Goal: Find contact information: Find contact information

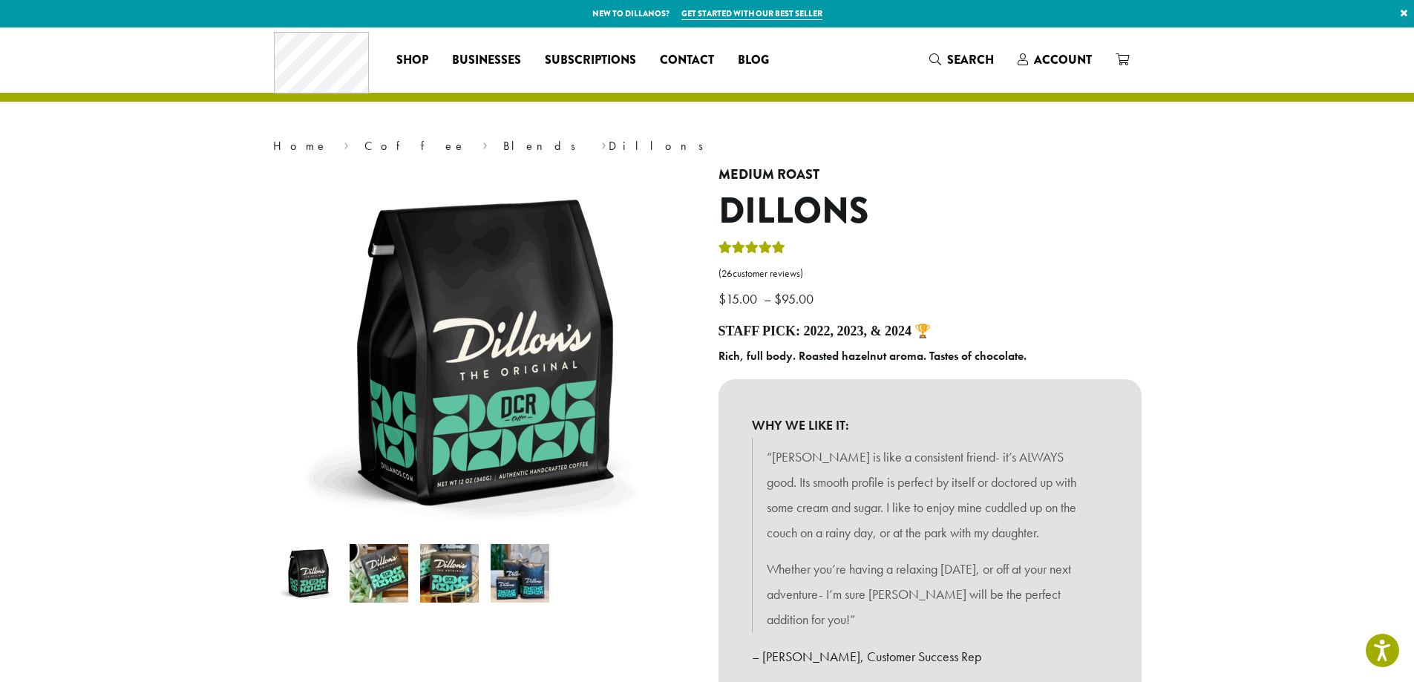
click at [362, 557] on img at bounding box center [379, 573] width 59 height 59
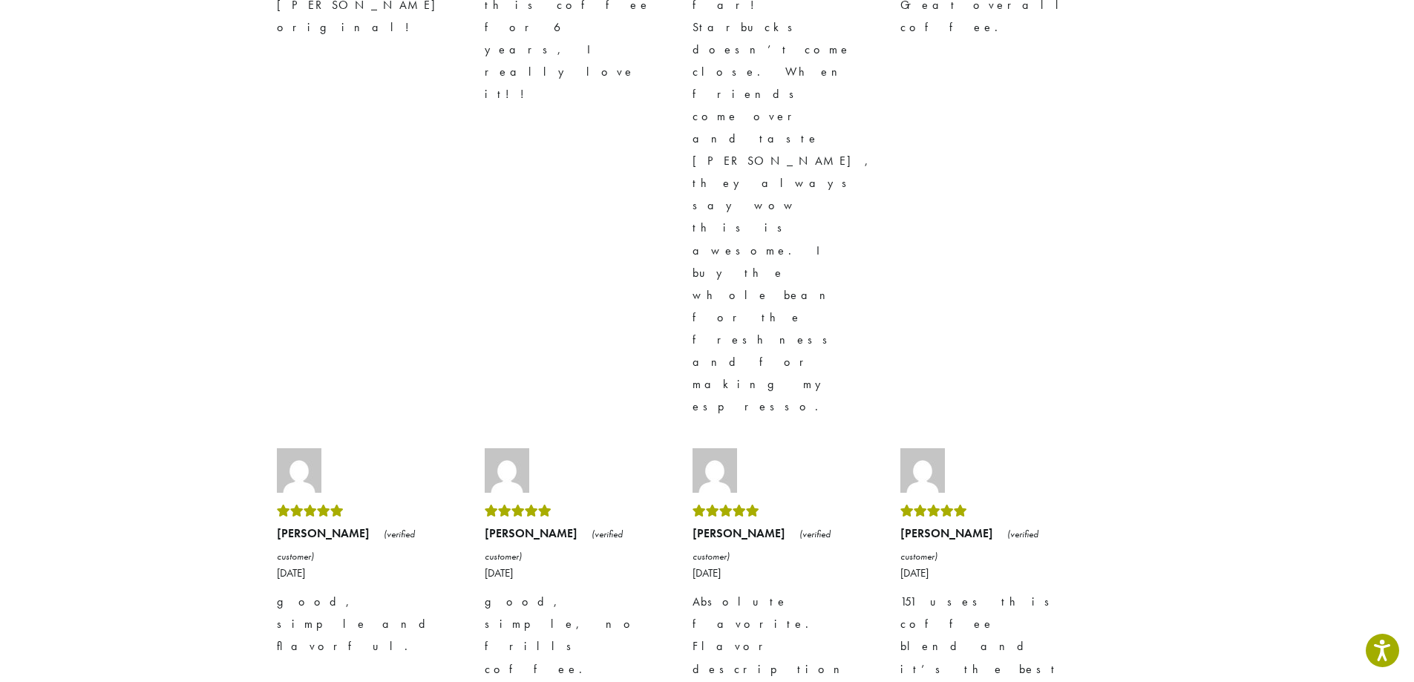
scroll to position [4105, 0]
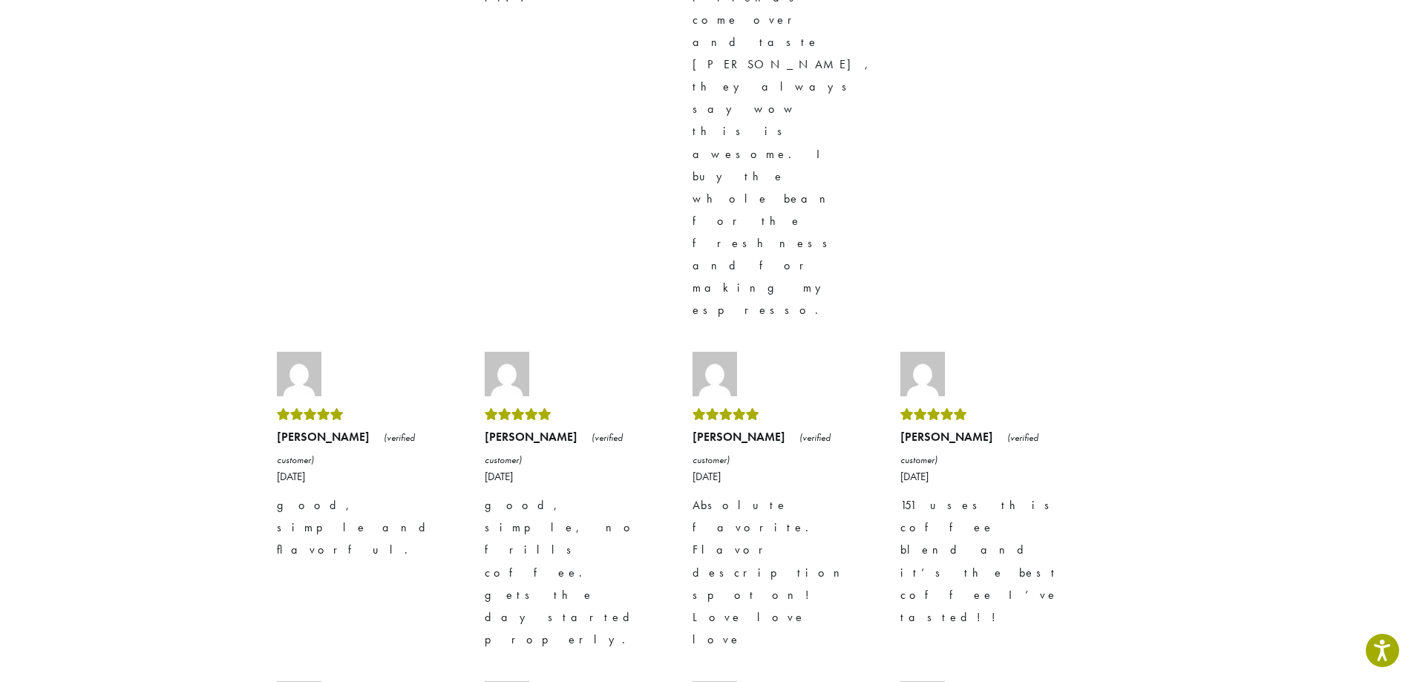
copy div "[PHONE_NUMBER]"
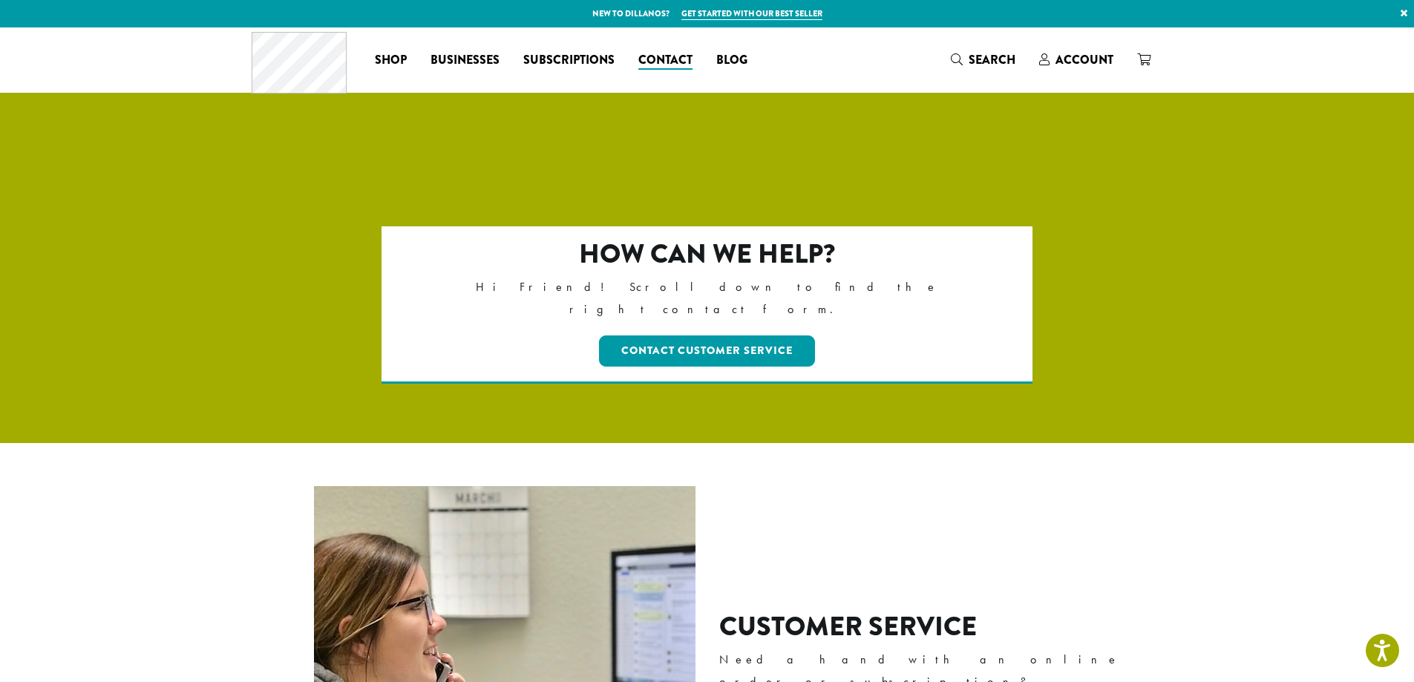
click at [667, 333] on div "Contact Customer Service" at bounding box center [706, 351] width 523 height 37
click at [667, 336] on link "Contact Customer Service" at bounding box center [707, 351] width 216 height 31
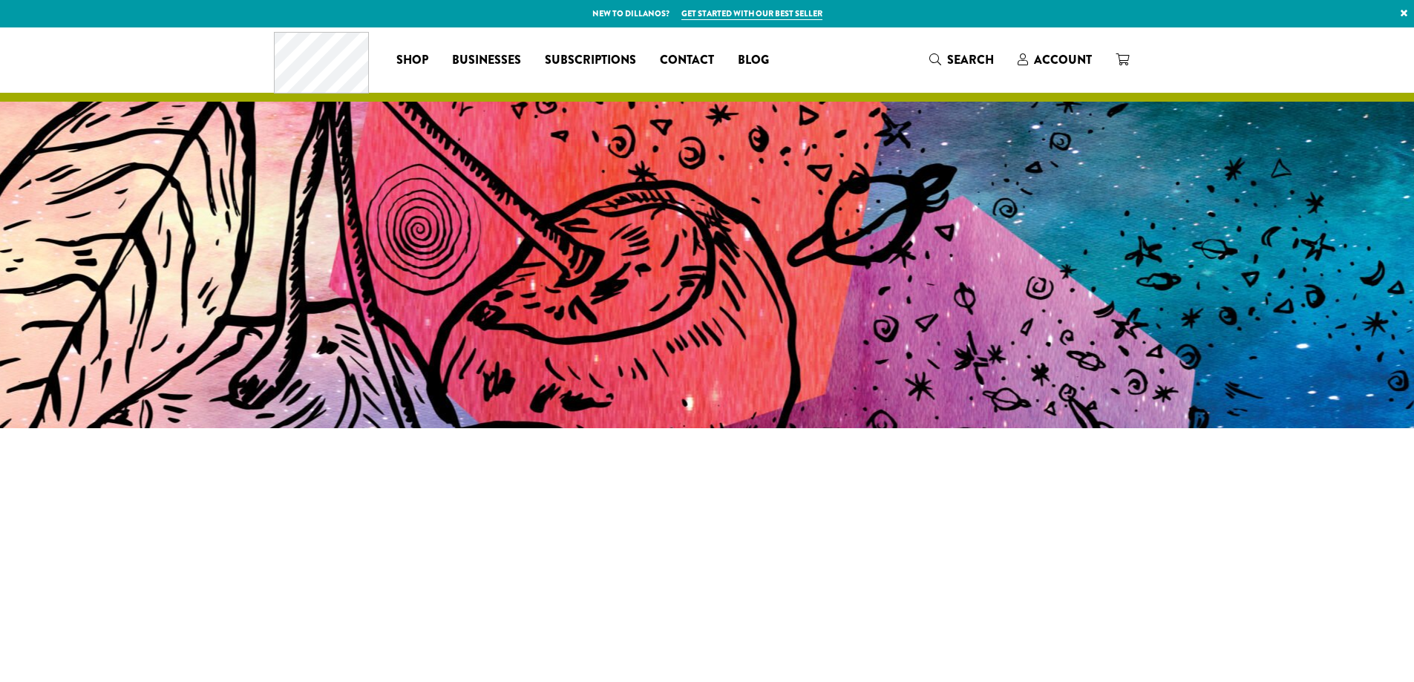
click at [103, 506] on section at bounding box center [707, 678] width 1414 height 619
